Goal: Task Accomplishment & Management: Manage account settings

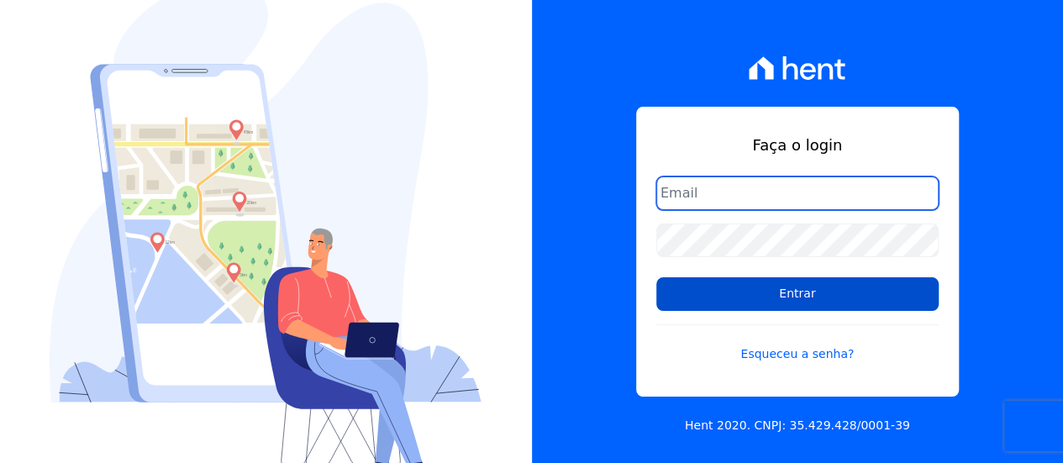
type input "contato@condominioalexandria.com.br"
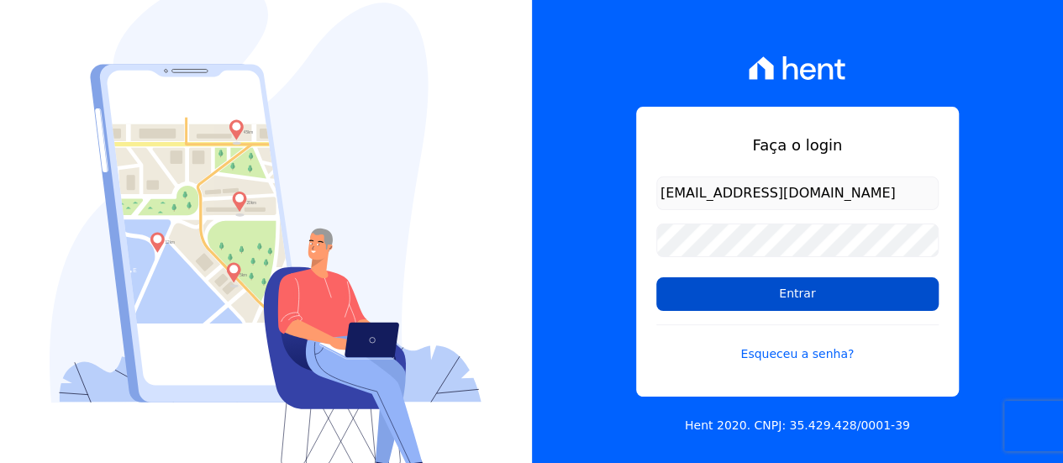
click at [779, 292] on input "Entrar" at bounding box center [797, 294] width 282 height 34
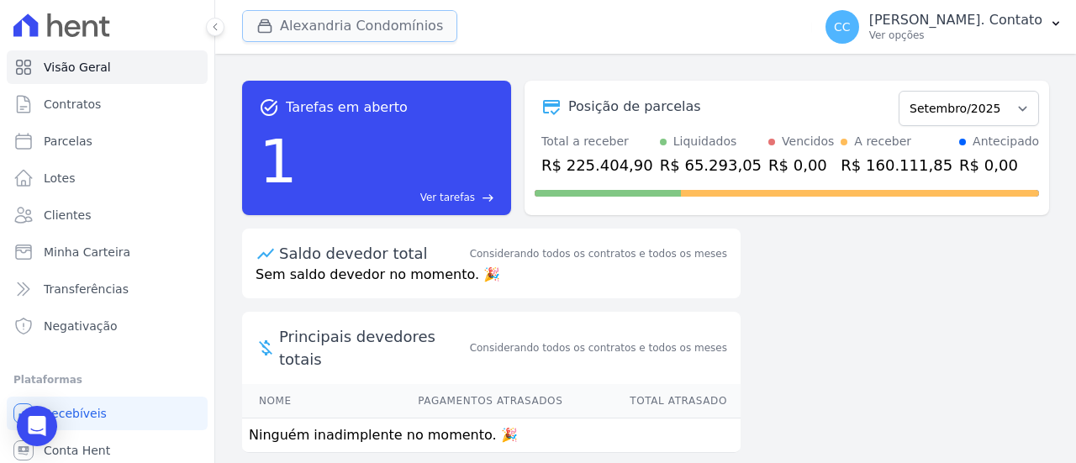
click at [349, 26] on button "Alexandria Condomínios" at bounding box center [349, 26] width 215 height 32
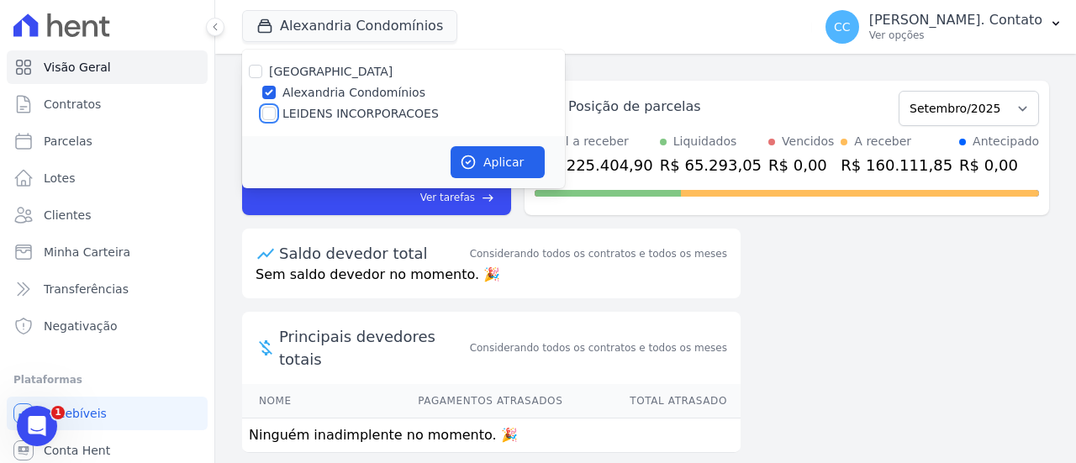
click at [267, 111] on input "LEIDENS INCORPORACOES" at bounding box center [268, 113] width 13 height 13
checkbox input "true"
click at [499, 160] on button "Aplicar" at bounding box center [497, 162] width 94 height 32
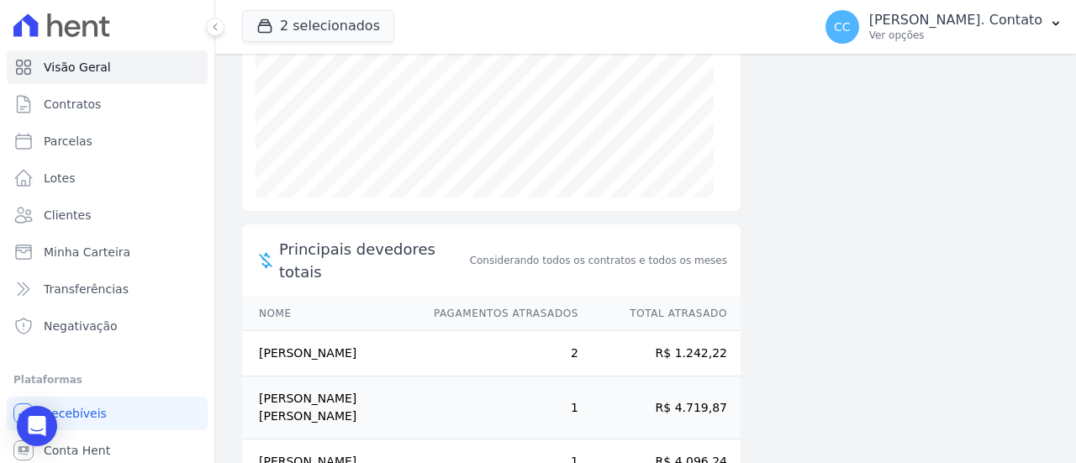
scroll to position [320, 0]
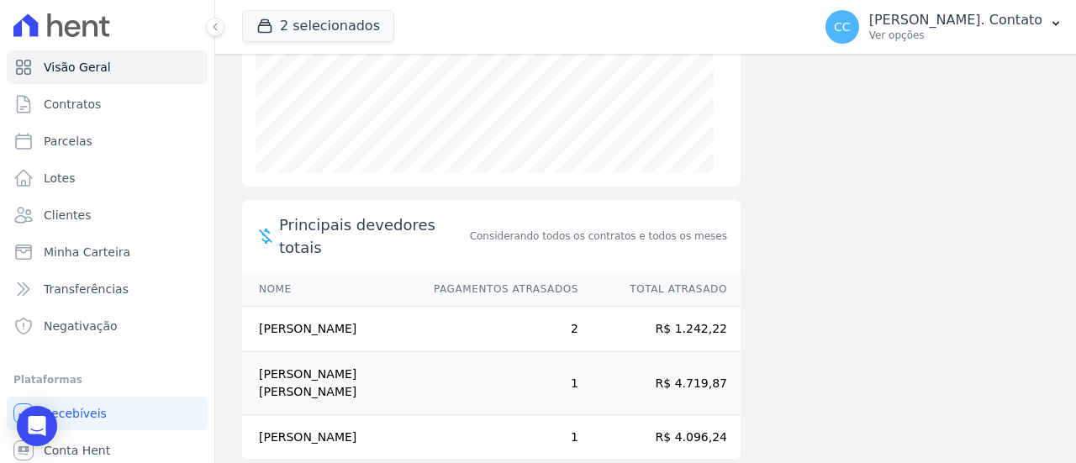
click at [311, 307] on td "Marcella Patron Vieira" at bounding box center [330, 329] width 176 height 45
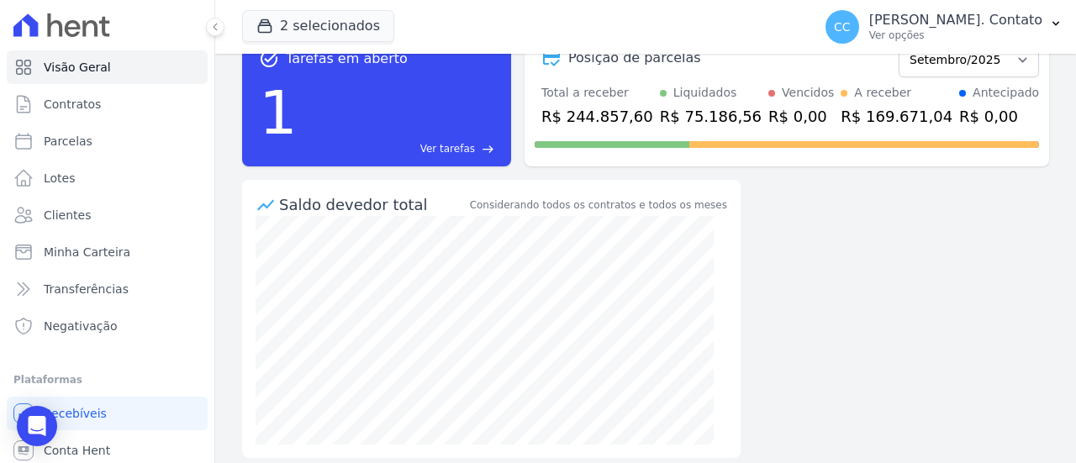
scroll to position [0, 0]
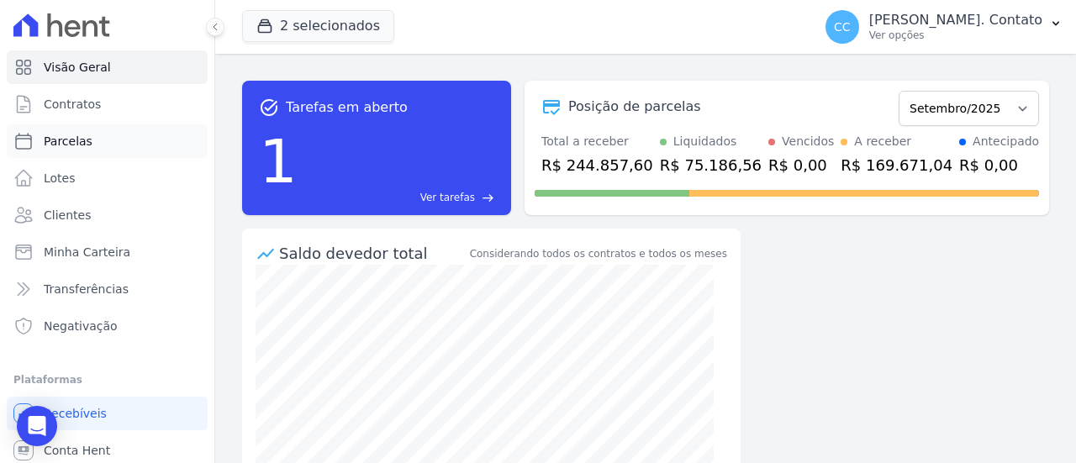
click at [62, 139] on span "Parcelas" at bounding box center [68, 141] width 49 height 17
select select
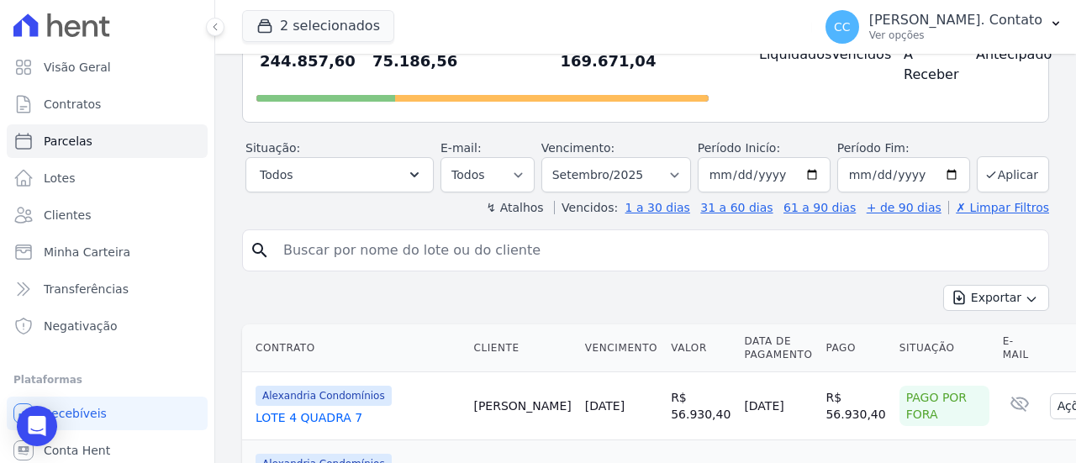
scroll to position [168, 0]
click at [419, 171] on icon "button" at bounding box center [414, 174] width 17 height 17
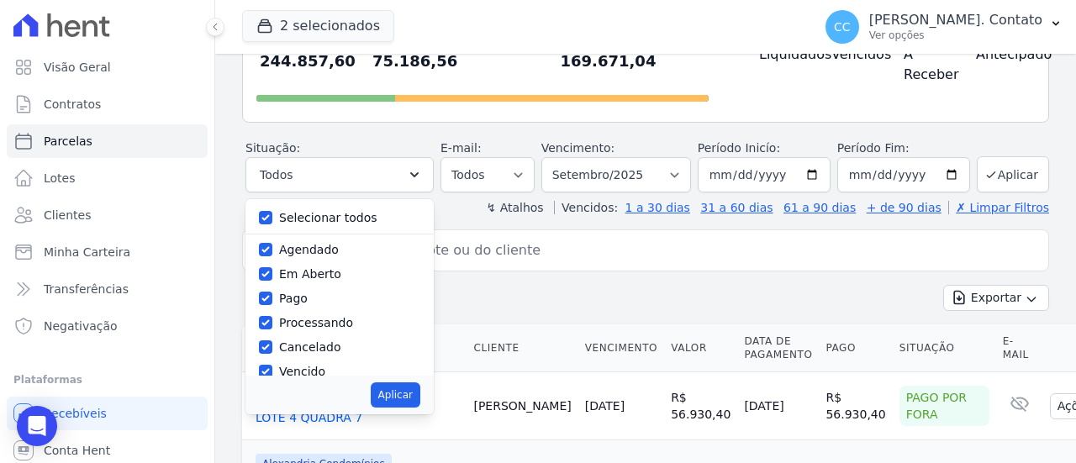
click at [333, 271] on label "Em Aberto" at bounding box center [310, 273] width 62 height 13
click at [272, 271] on input "Em Aberto" at bounding box center [265, 273] width 13 height 13
checkbox input "false"
click at [333, 271] on label "Em Aberto" at bounding box center [310, 273] width 62 height 13
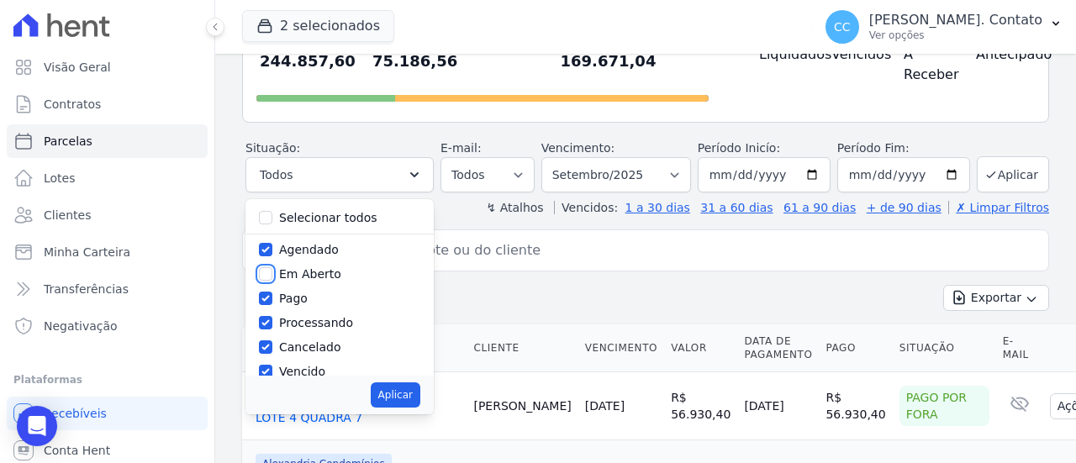
click at [272, 271] on input "Em Aberto" at bounding box center [265, 273] width 13 height 13
checkbox input "true"
click at [361, 159] on button "Todos" at bounding box center [339, 174] width 188 height 35
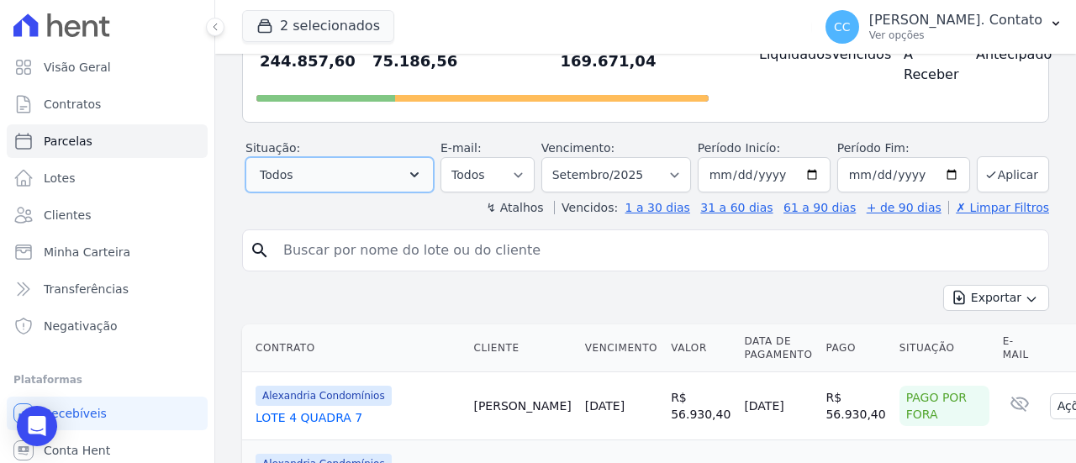
click at [423, 172] on icon "button" at bounding box center [414, 174] width 17 height 17
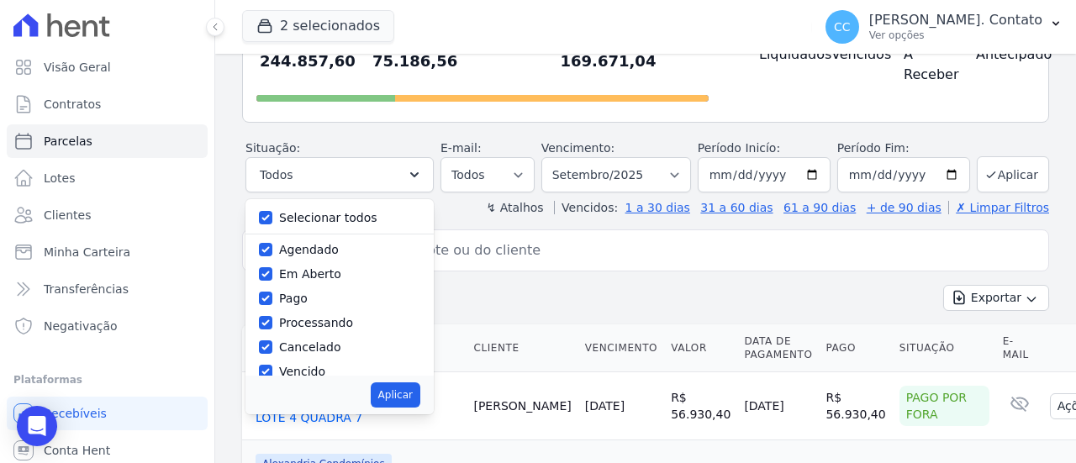
click at [360, 215] on label "Selecionar todos" at bounding box center [328, 217] width 98 height 13
click at [272, 215] on input "Selecionar todos" at bounding box center [265, 217] width 13 height 13
checkbox input "false"
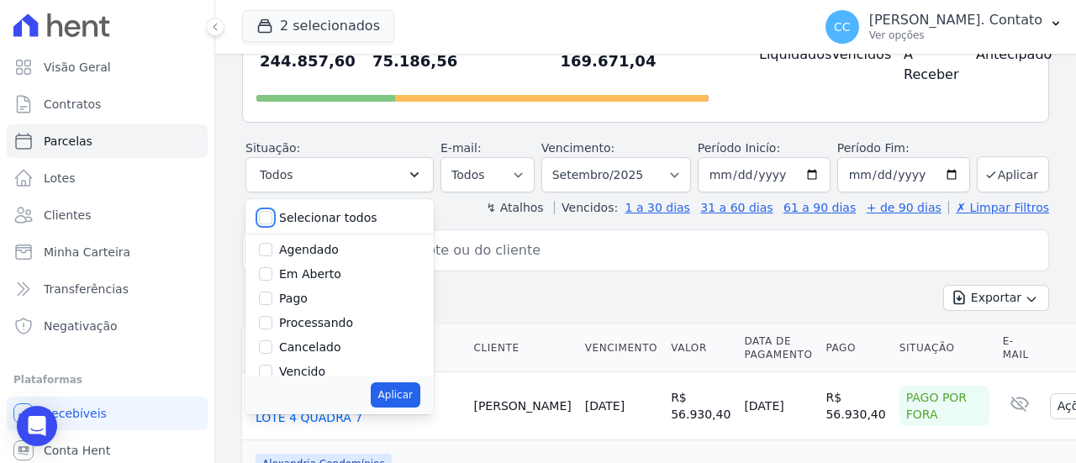
checkbox input "false"
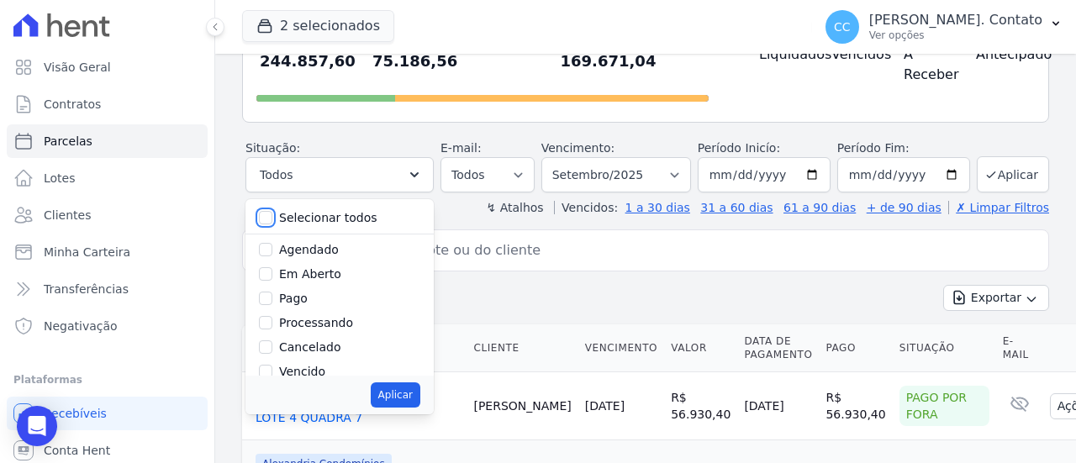
checkbox input "false"
click at [304, 271] on label "Em Aberto" at bounding box center [310, 273] width 62 height 13
click at [272, 271] on input "Em Aberto" at bounding box center [265, 273] width 13 height 13
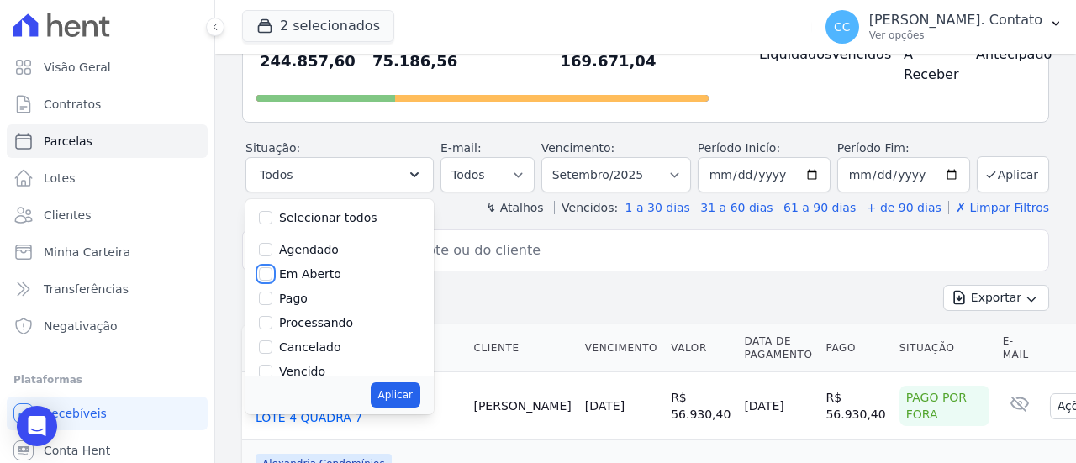
checkbox input "true"
click at [418, 397] on button "Aplicar" at bounding box center [396, 394] width 50 height 25
select select "pending"
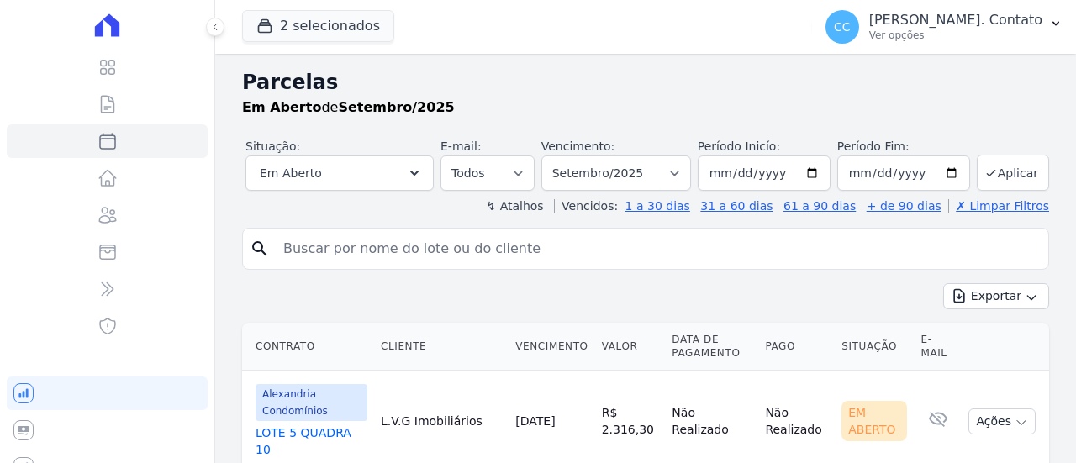
select select
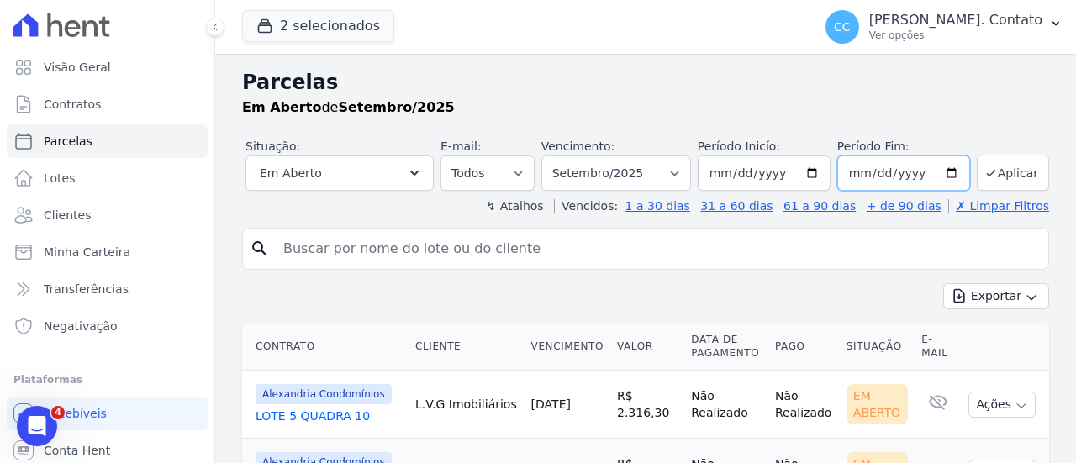
click at [871, 176] on input "2025-09-30" at bounding box center [903, 172] width 133 height 35
click at [857, 174] on input "2025-09-30" at bounding box center [903, 172] width 133 height 35
type input "2025-09-12"
click at [1004, 167] on button "Aplicar" at bounding box center [1012, 173] width 72 height 36
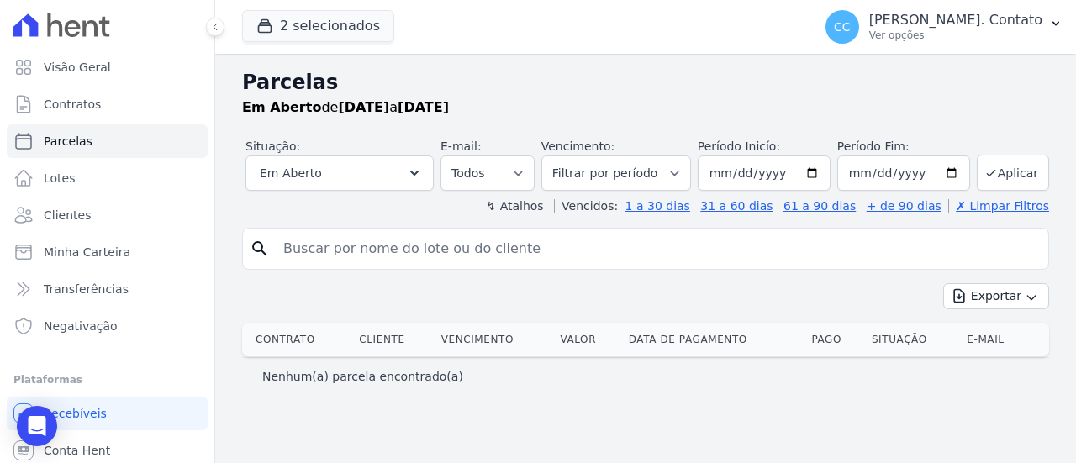
select select
click at [423, 169] on icon "button" at bounding box center [414, 173] width 17 height 17
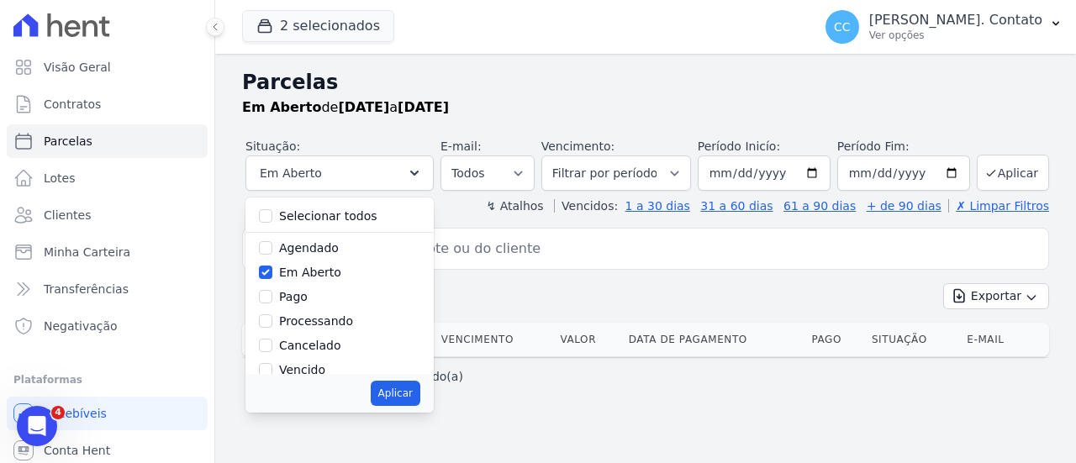
click at [564, 278] on div "search Exportar Exportar PDF Exportar CSV Contrato Cliente Vencimento Valor Dat…" at bounding box center [645, 311] width 807 height 167
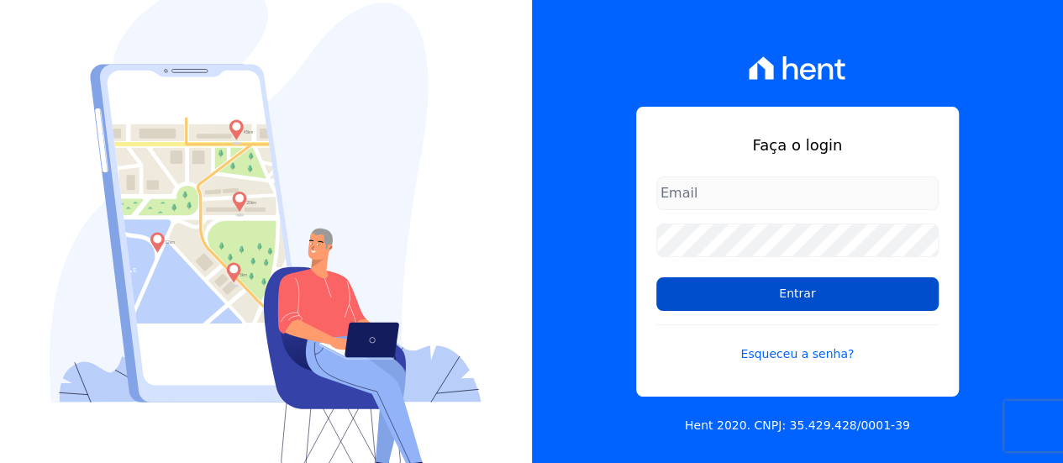
type input "[EMAIL_ADDRESS][DOMAIN_NAME]"
click at [755, 281] on input "Entrar" at bounding box center [797, 294] width 282 height 34
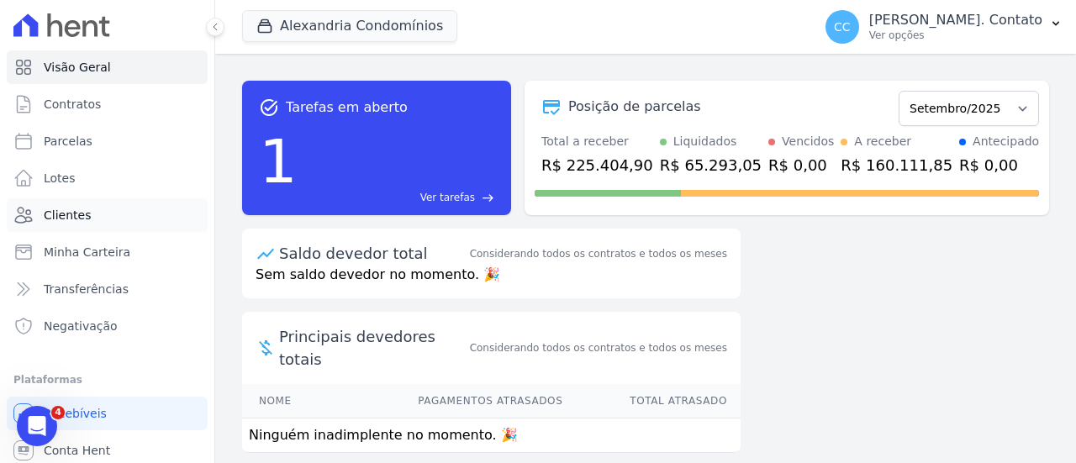
click at [63, 216] on span "Clientes" at bounding box center [67, 215] width 47 height 17
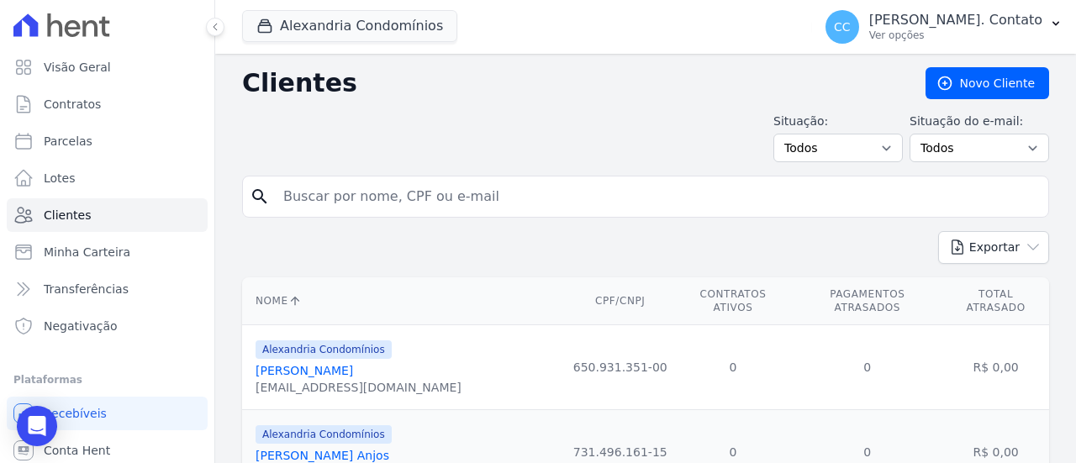
click at [373, 182] on input "search" at bounding box center [657, 197] width 768 height 34
type input "[PERSON_NAME]"
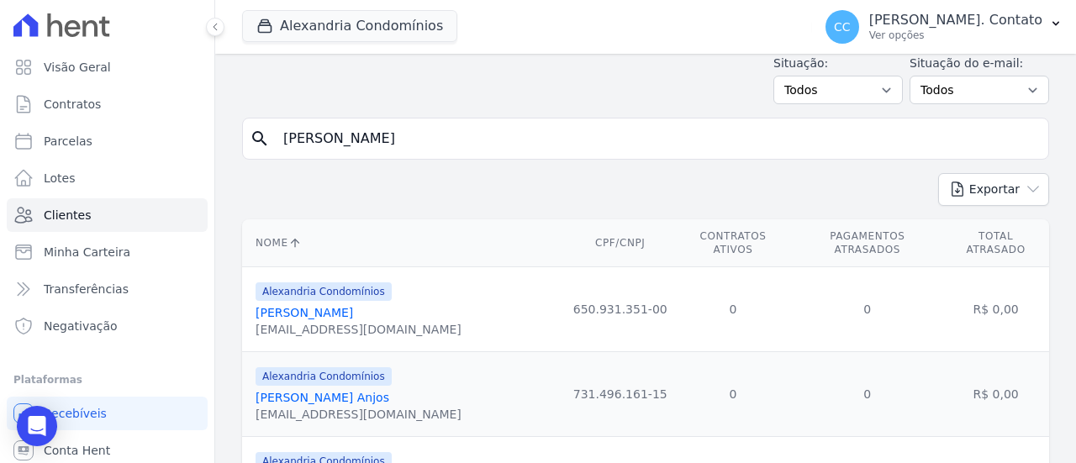
scroll to position [84, 0]
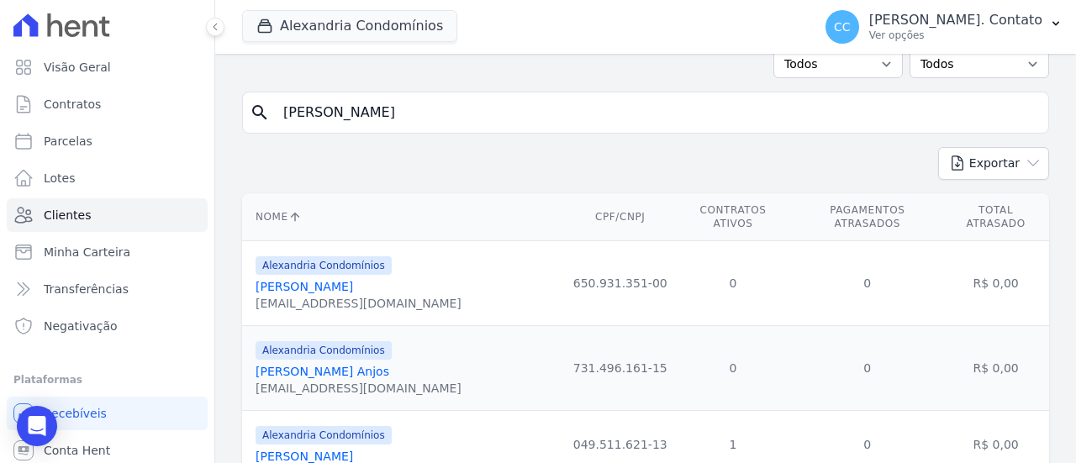
click at [252, 108] on icon "search" at bounding box center [260, 113] width 20 height 20
click at [620, 144] on form "search [PERSON_NAME]" at bounding box center [645, 119] width 807 height 55
click at [393, 110] on input "rafael ramalho" at bounding box center [657, 113] width 768 height 34
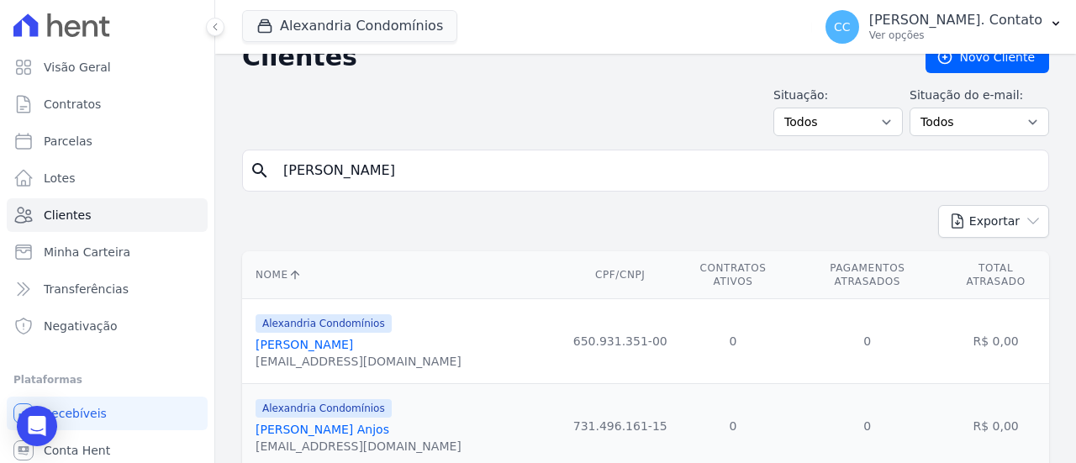
scroll to position [0, 0]
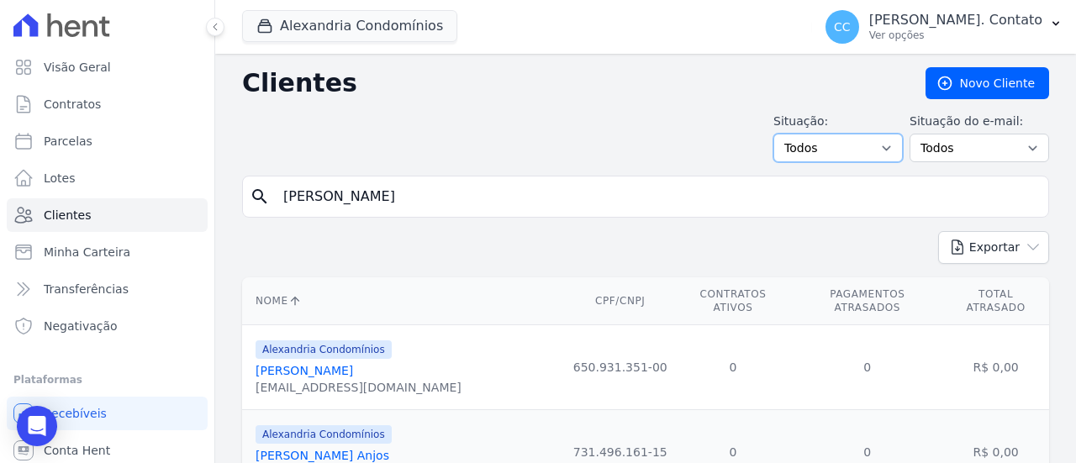
click at [832, 140] on select "Todos Adimplentes Inadimplentes" at bounding box center [837, 148] width 129 height 29
select select "compliant"
click at [781, 134] on select "Todos Adimplentes Inadimplentes" at bounding box center [837, 148] width 129 height 29
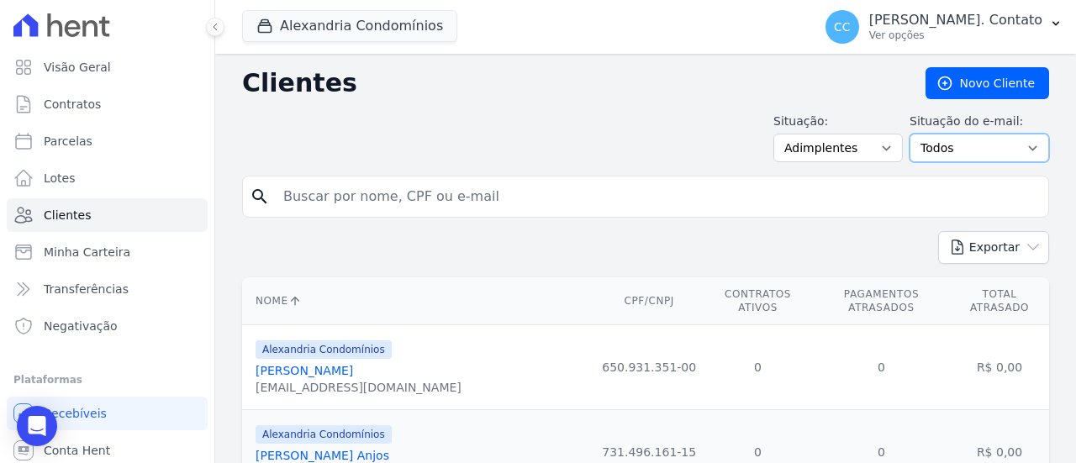
drag, startPoint x: 0, startPoint y: 0, endPoint x: 1005, endPoint y: 145, distance: 1015.4
click at [1005, 145] on select "Todos Confirmado Não confirmado" at bounding box center [978, 148] width 139 height 29
click at [845, 142] on select "Todos Adimplentes Inadimplentes" at bounding box center [837, 148] width 129 height 29
select select "overdue"
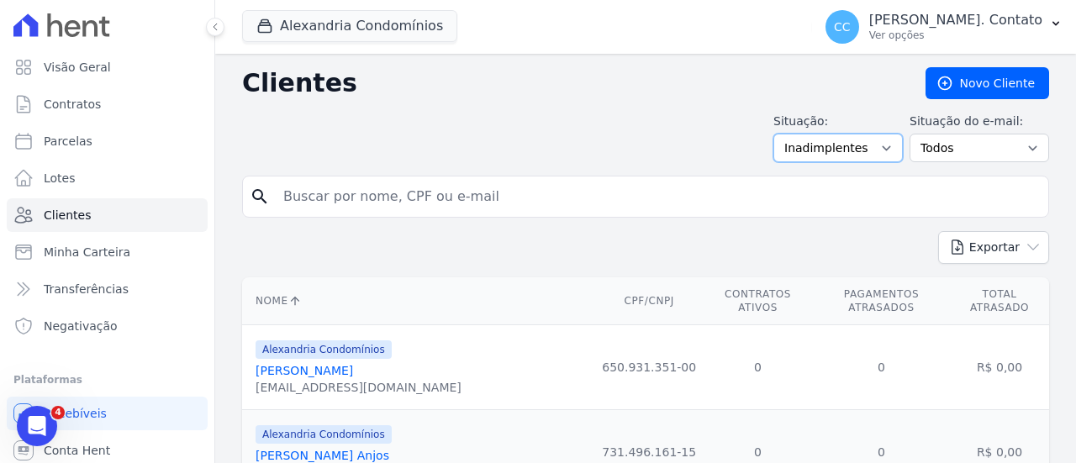
click at [781, 134] on select "Todos Adimplentes Inadimplentes" at bounding box center [837, 148] width 129 height 29
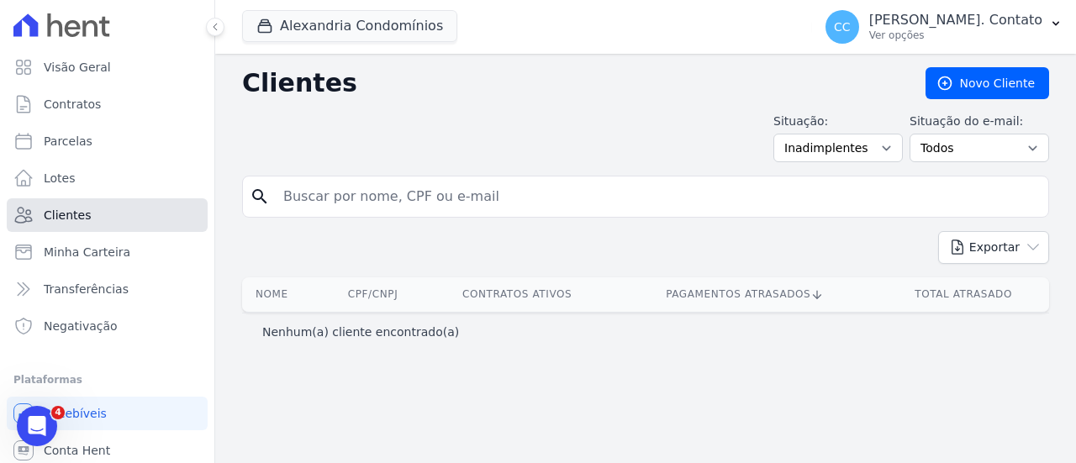
click at [67, 216] on span "Clientes" at bounding box center [67, 215] width 47 height 17
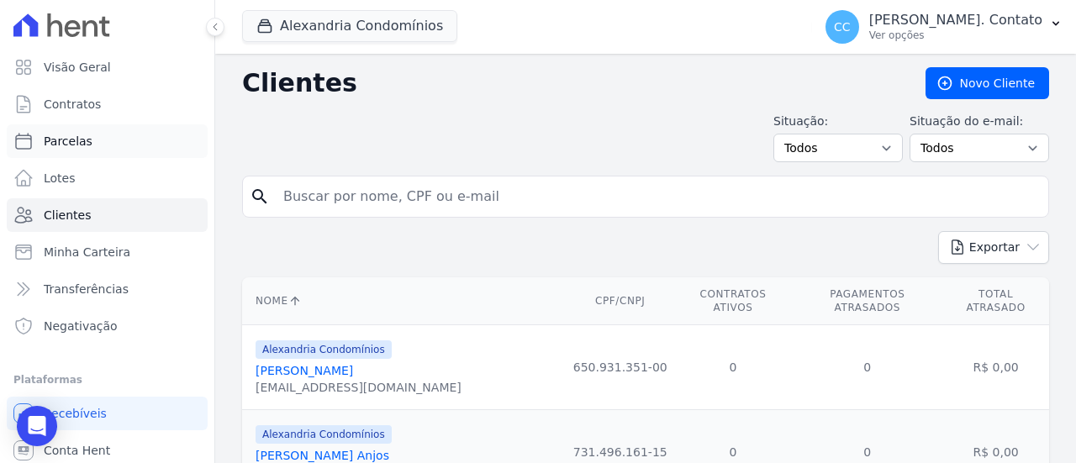
click at [67, 140] on span "Parcelas" at bounding box center [68, 141] width 49 height 17
click at [65, 142] on span "Parcelas" at bounding box center [68, 141] width 49 height 17
select select
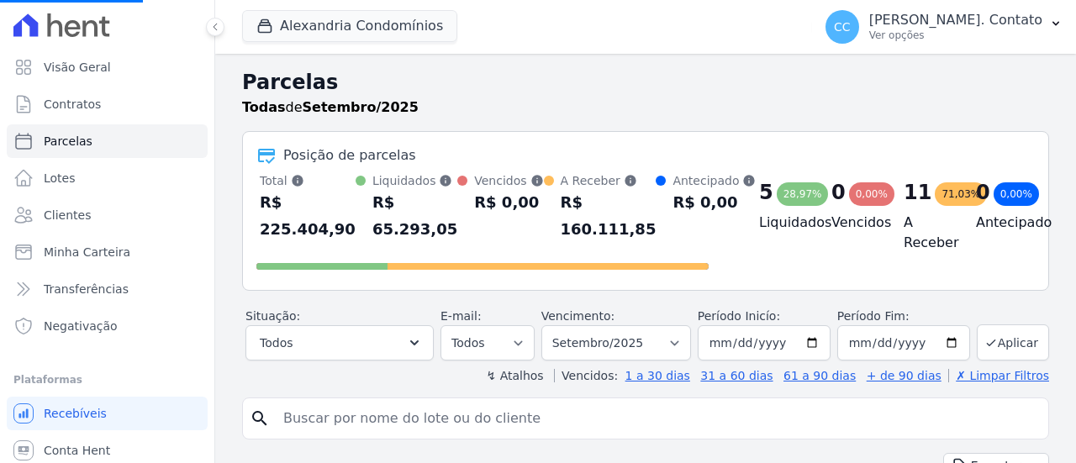
select select
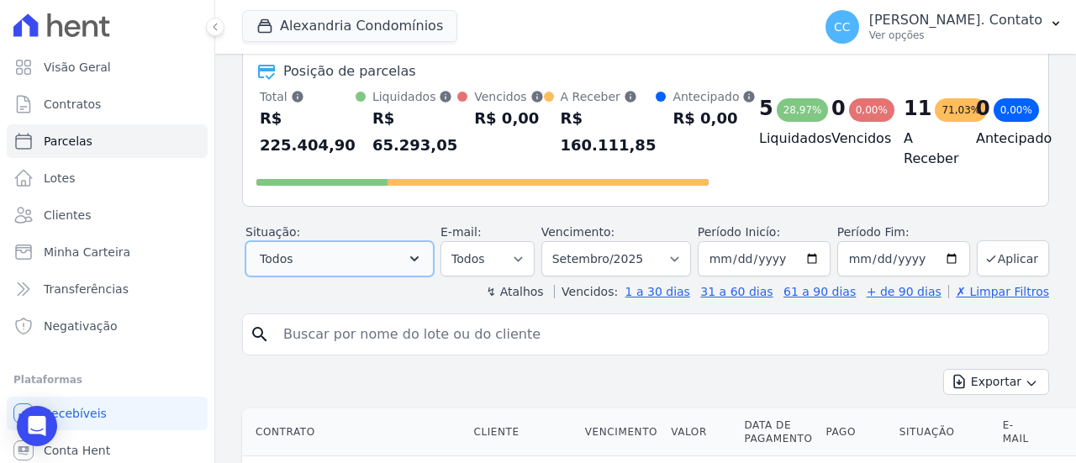
click at [423, 252] on icon "button" at bounding box center [414, 258] width 17 height 17
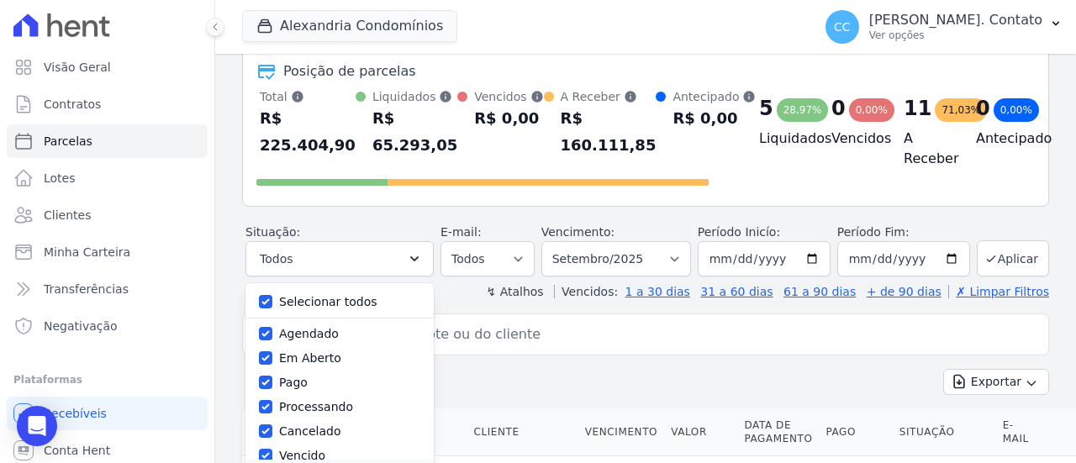
click at [308, 381] on label "Pago" at bounding box center [293, 382] width 29 height 13
click at [272, 381] on input "Pago" at bounding box center [265, 382] width 13 height 13
checkbox input "false"
click at [308, 381] on label "Pago" at bounding box center [293, 382] width 29 height 13
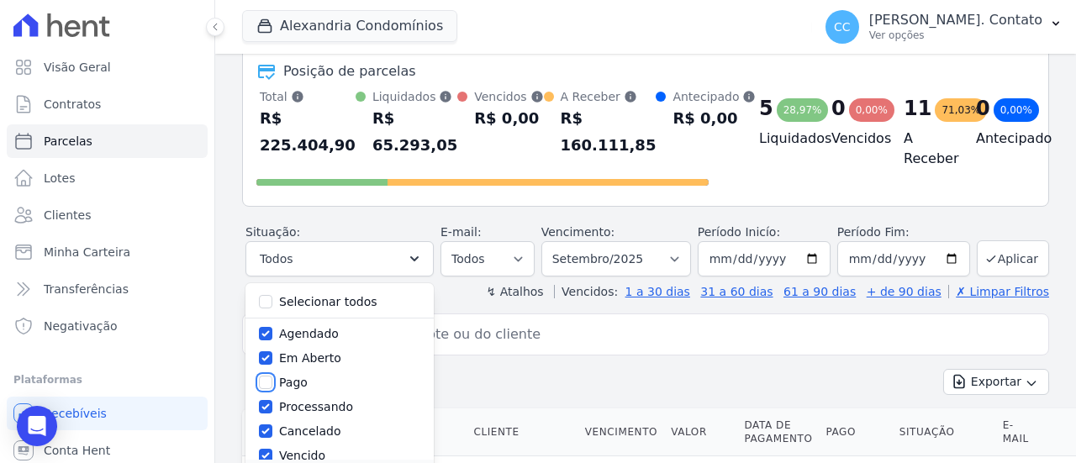
click at [272, 381] on input "Pago" at bounding box center [265, 382] width 13 height 13
checkbox input "true"
click at [316, 302] on label "Selecionar todos" at bounding box center [328, 301] width 98 height 13
click at [272, 302] on input "Selecionar todos" at bounding box center [265, 301] width 13 height 13
checkbox input "false"
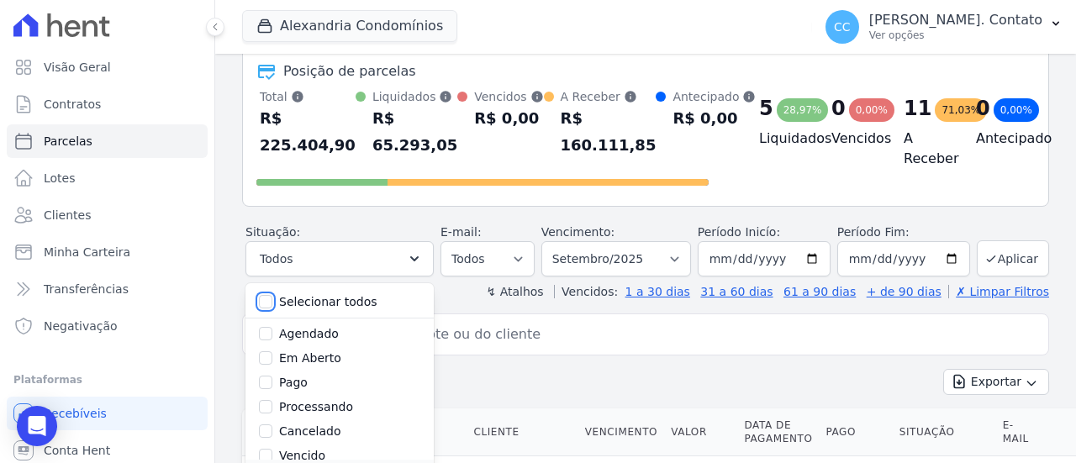
checkbox input "false"
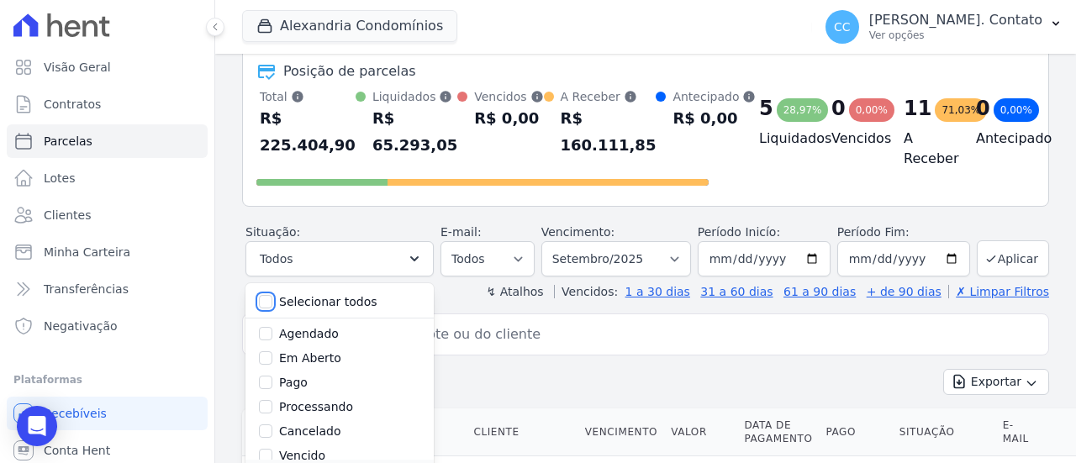
checkbox input "false"
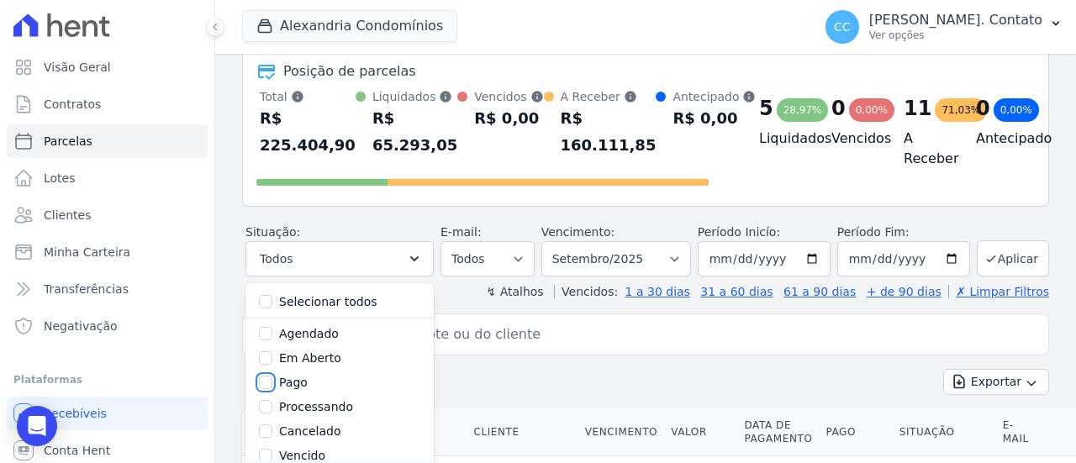
click at [272, 387] on input "Pago" at bounding box center [265, 382] width 13 height 13
checkbox input "true"
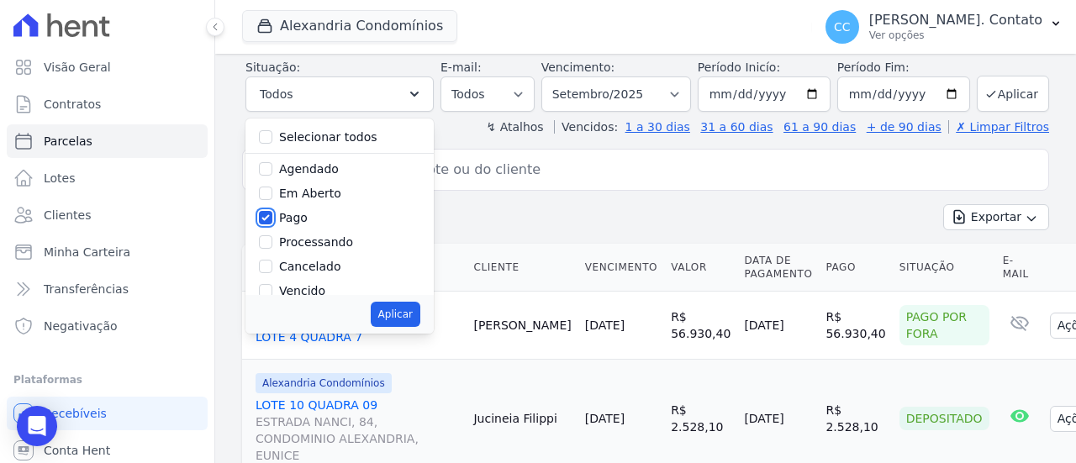
scroll to position [252, 0]
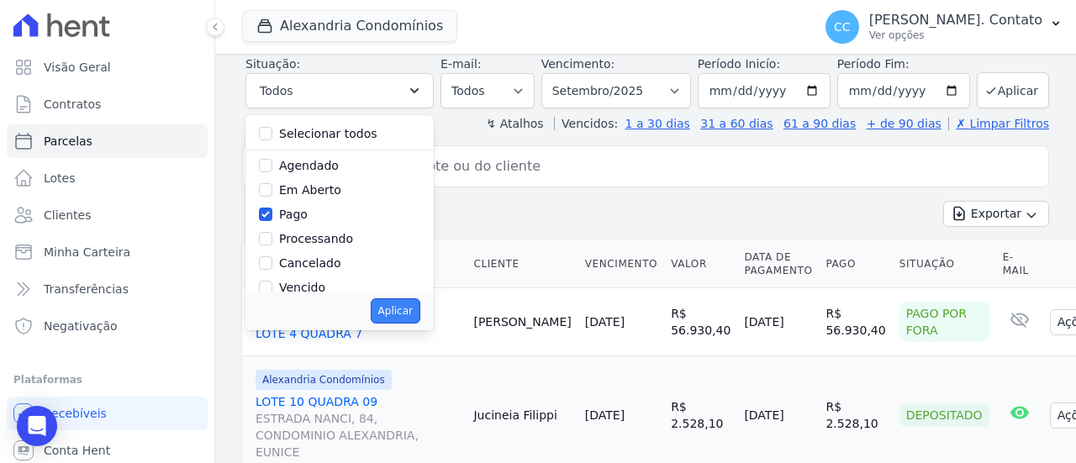
click at [420, 311] on button "Aplicar" at bounding box center [396, 310] width 50 height 25
select select "paid"
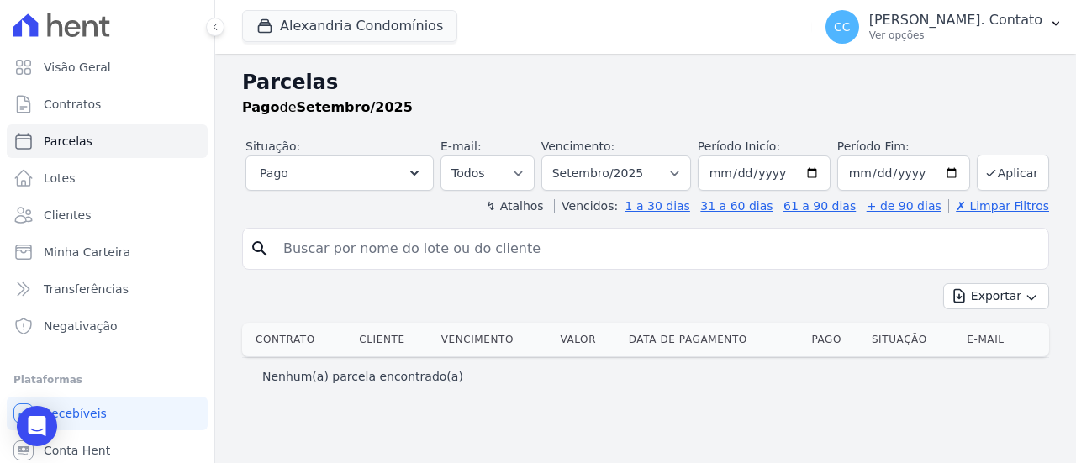
select select
click at [691, 175] on select "Filtrar por período ──────── Todos os meses Março/2023 Abril/2023 Maio/2023 Jun…" at bounding box center [616, 172] width 150 height 35
click at [435, 255] on input "search" at bounding box center [657, 249] width 768 height 34
type input "[PERSON_NAME]"
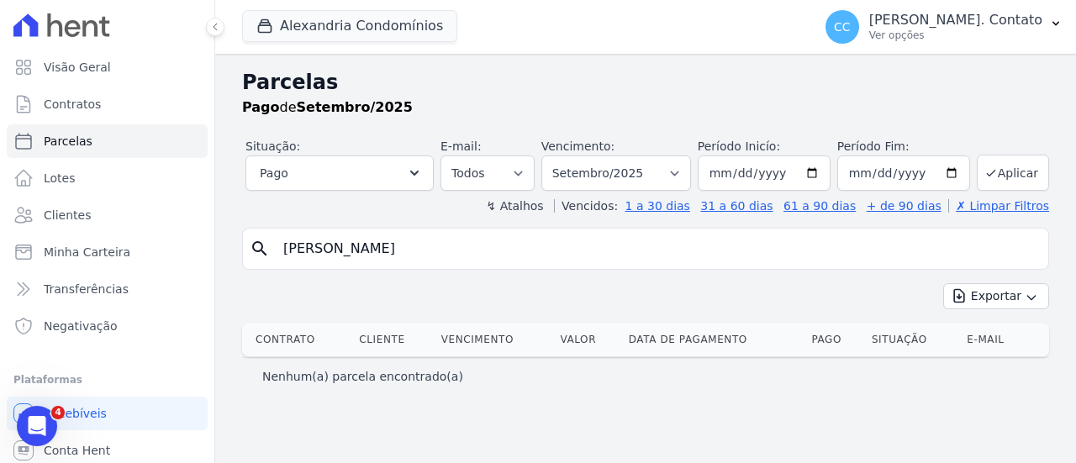
select select
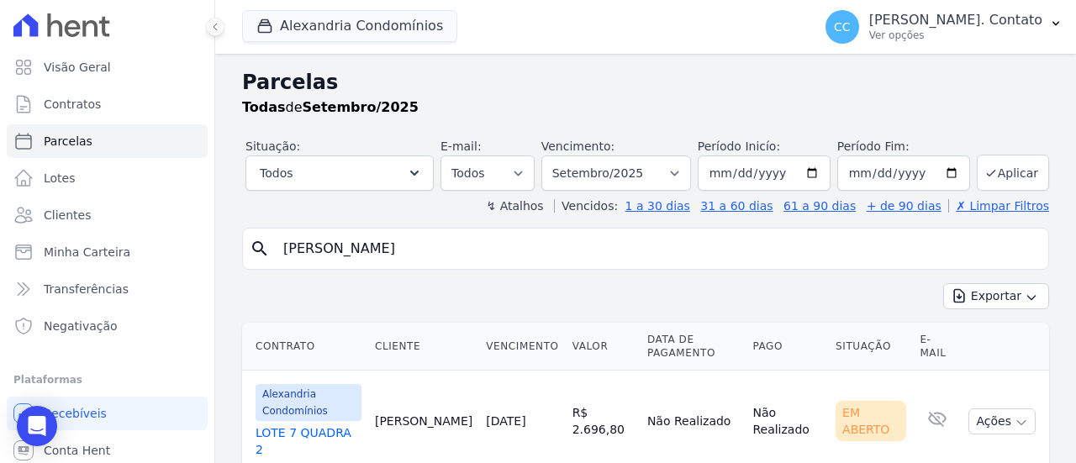
scroll to position [40, 0]
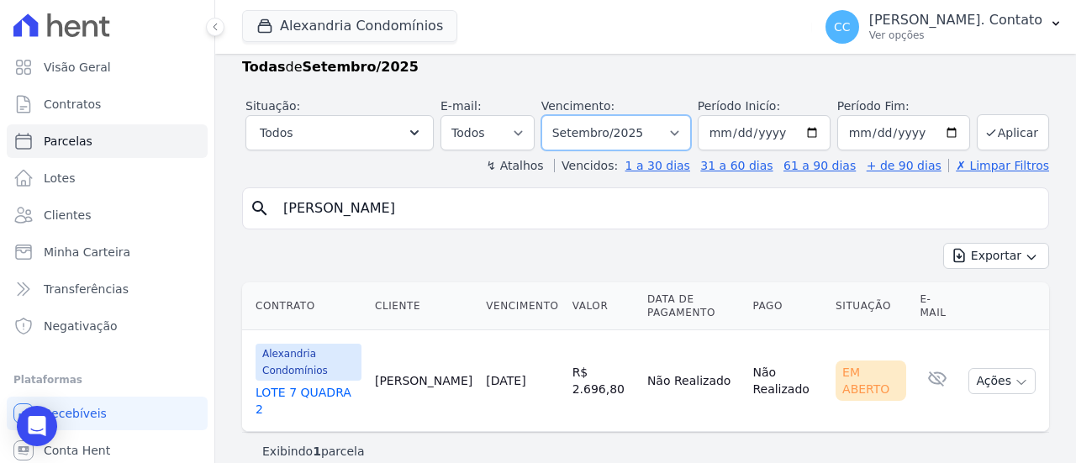
click at [681, 134] on select "Filtrar por período ──────── Todos os meses Março/2023 Abril/2023 Maio/2023 Jun…" at bounding box center [616, 132] width 150 height 35
select select "08/2025"
click at [553, 115] on select "Filtrar por período ──────── Todos os meses Março/2023 Abril/2023 Maio/2023 Jun…" at bounding box center [616, 132] width 150 height 35
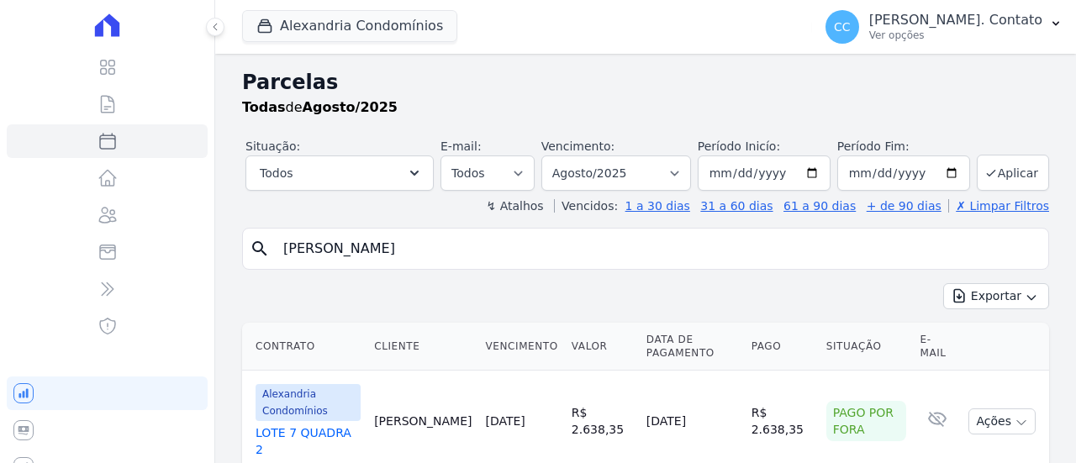
select select
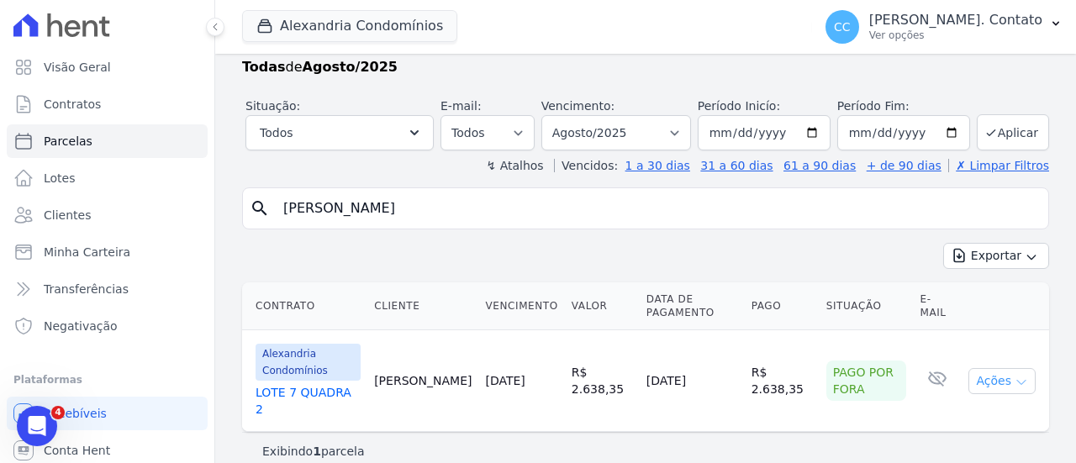
click at [990, 374] on button "Ações" at bounding box center [1001, 381] width 67 height 26
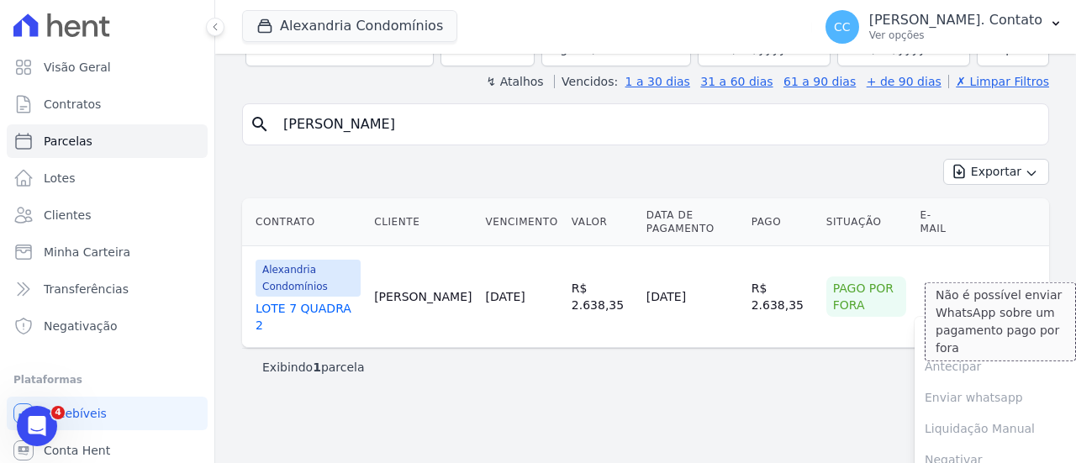
scroll to position [129, 0]
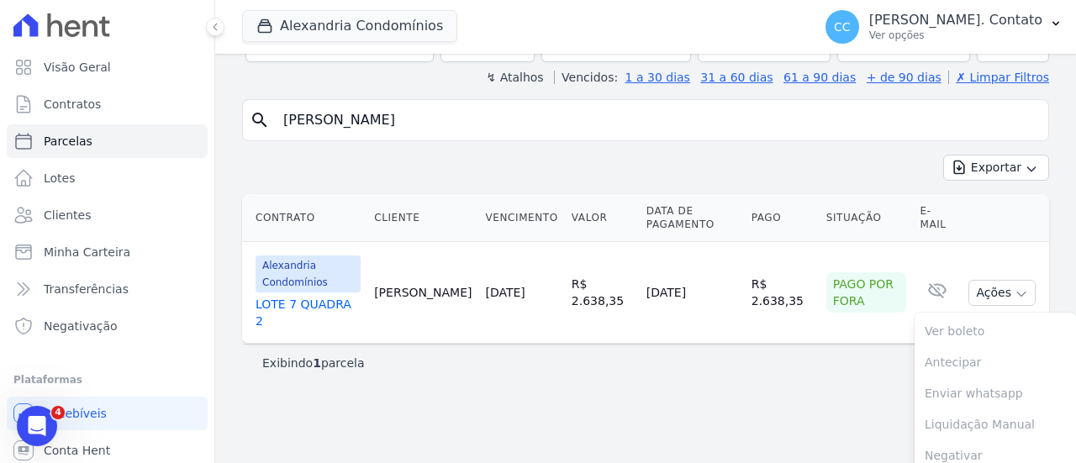
click at [838, 281] on div "Pago por fora" at bounding box center [866, 292] width 81 height 40
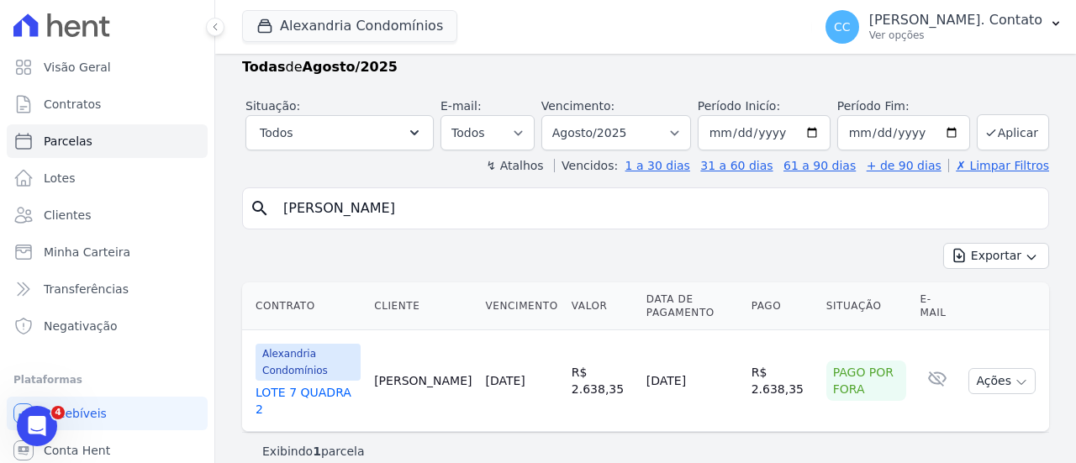
click at [826, 360] on div "Pago por fora" at bounding box center [866, 380] width 81 height 40
click at [1014, 376] on icon "button" at bounding box center [1020, 382] width 13 height 13
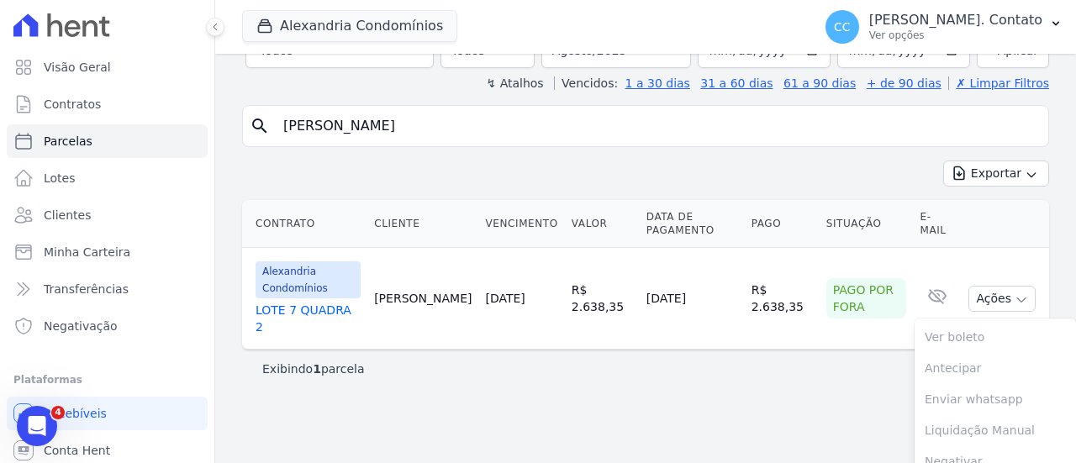
scroll to position [129, 0]
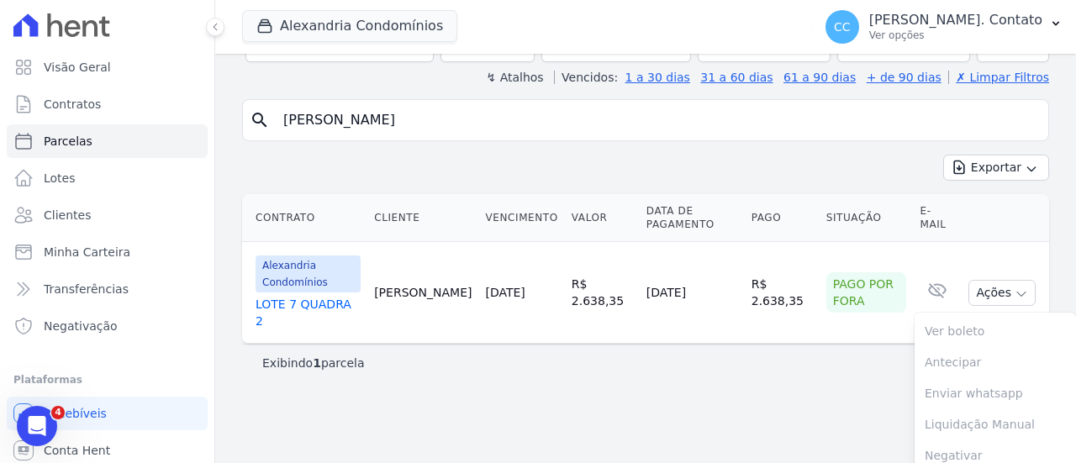
click at [731, 413] on main "Parcelas Todas [PERSON_NAME]/2025 Situação: Agendado Em Aberto Pago Processando…" at bounding box center [645, 258] width 860 height 409
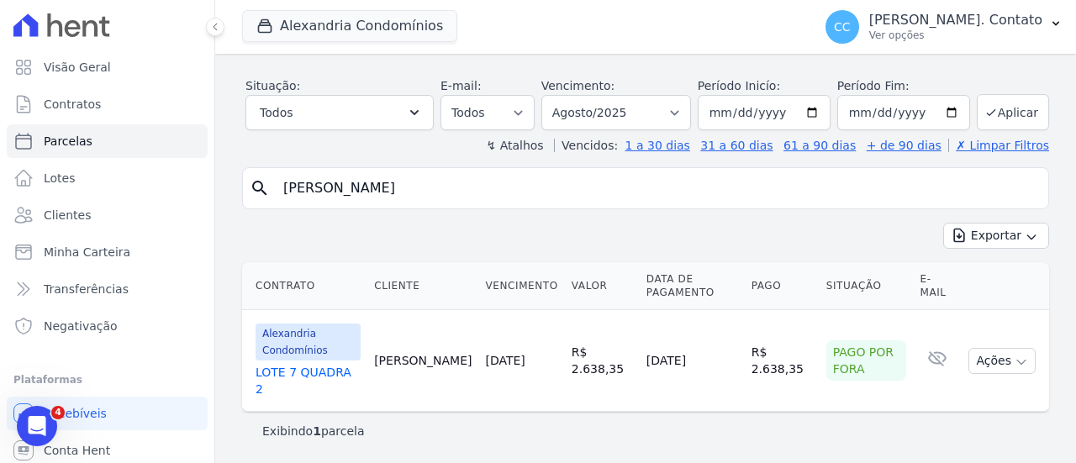
scroll to position [40, 0]
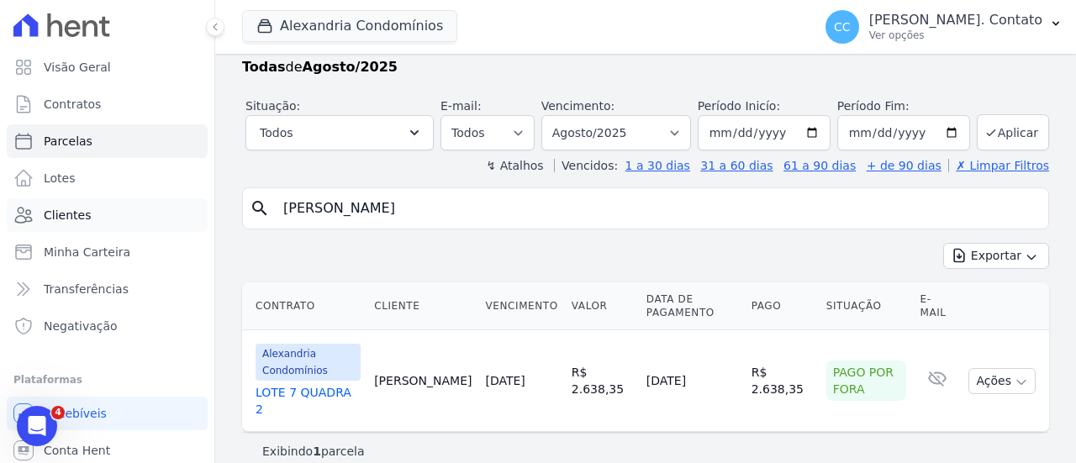
click at [77, 216] on span "Clientes" at bounding box center [67, 215] width 47 height 17
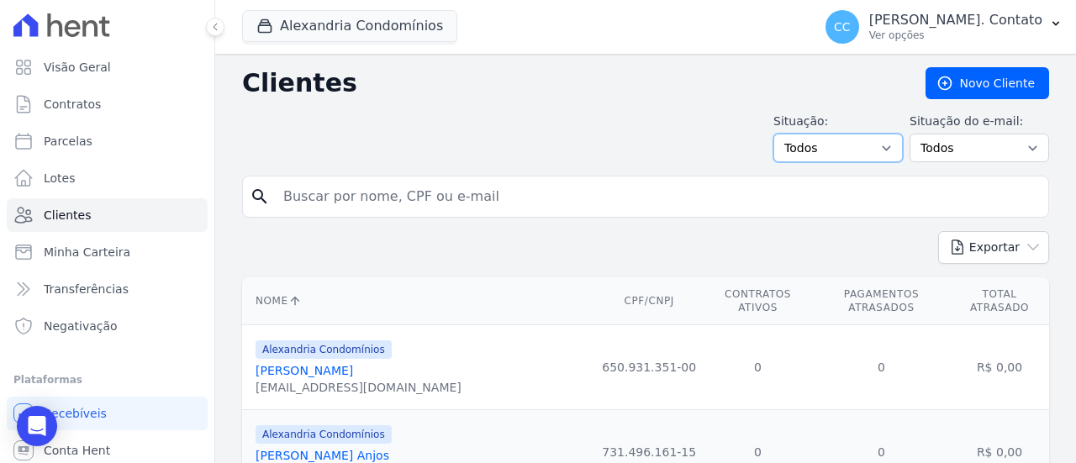
click at [844, 148] on select "Todos Adimplentes Inadimplentes" at bounding box center [837, 148] width 129 height 29
